Goal: Transaction & Acquisition: Subscribe to service/newsletter

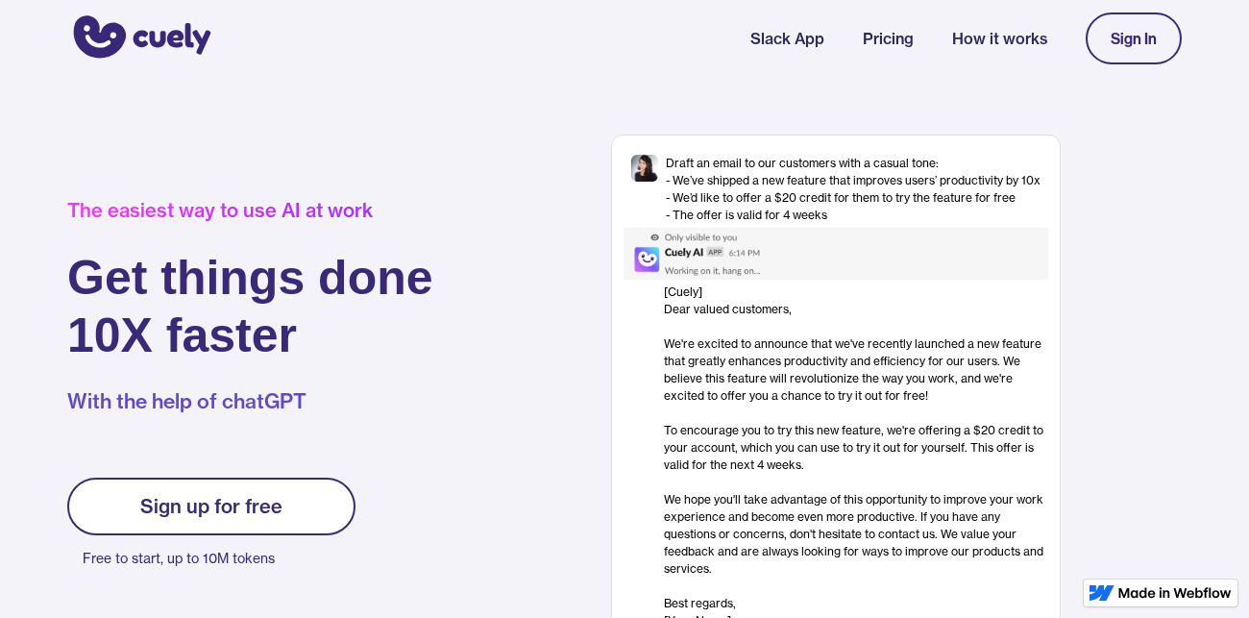
click at [168, 497] on div "Sign up for free" at bounding box center [211, 506] width 142 height 23
click at [261, 503] on div "Sign up for free" at bounding box center [211, 506] width 142 height 23
click at [1150, 38] on div "Sign In" at bounding box center [1133, 38] width 46 height 17
click at [842, 239] on div at bounding box center [835, 254] width 425 height 52
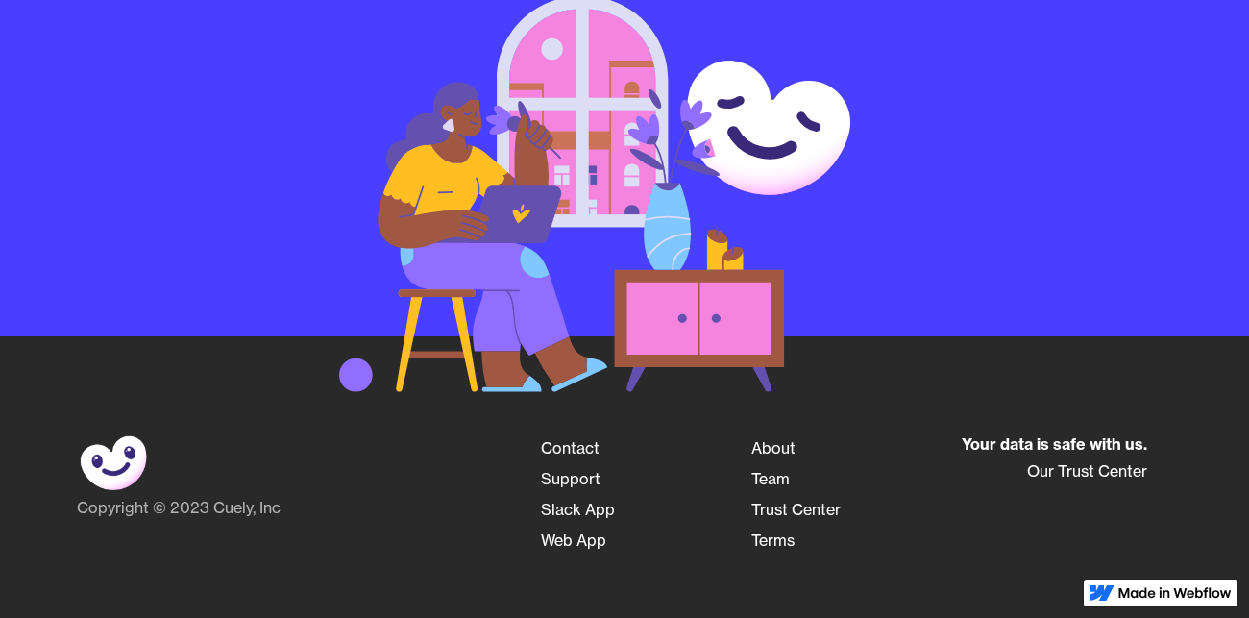
scroll to position [3140, 0]
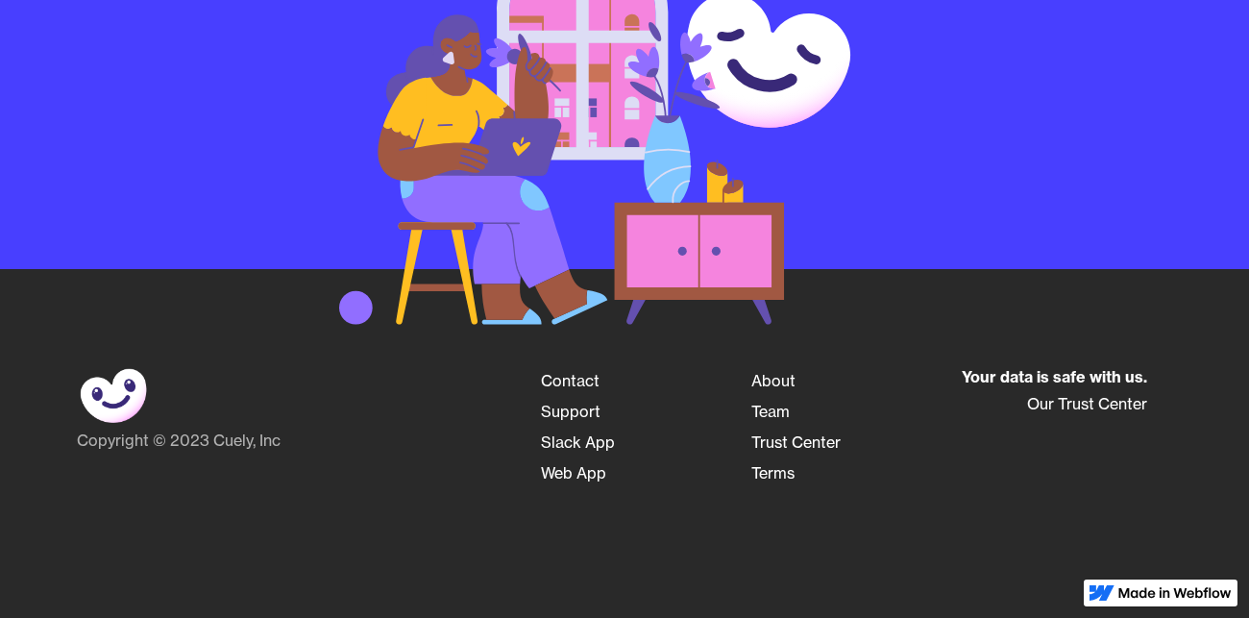
click at [1167, 595] on img at bounding box center [1174, 593] width 113 height 12
